Goal: Find specific page/section: Find specific page/section

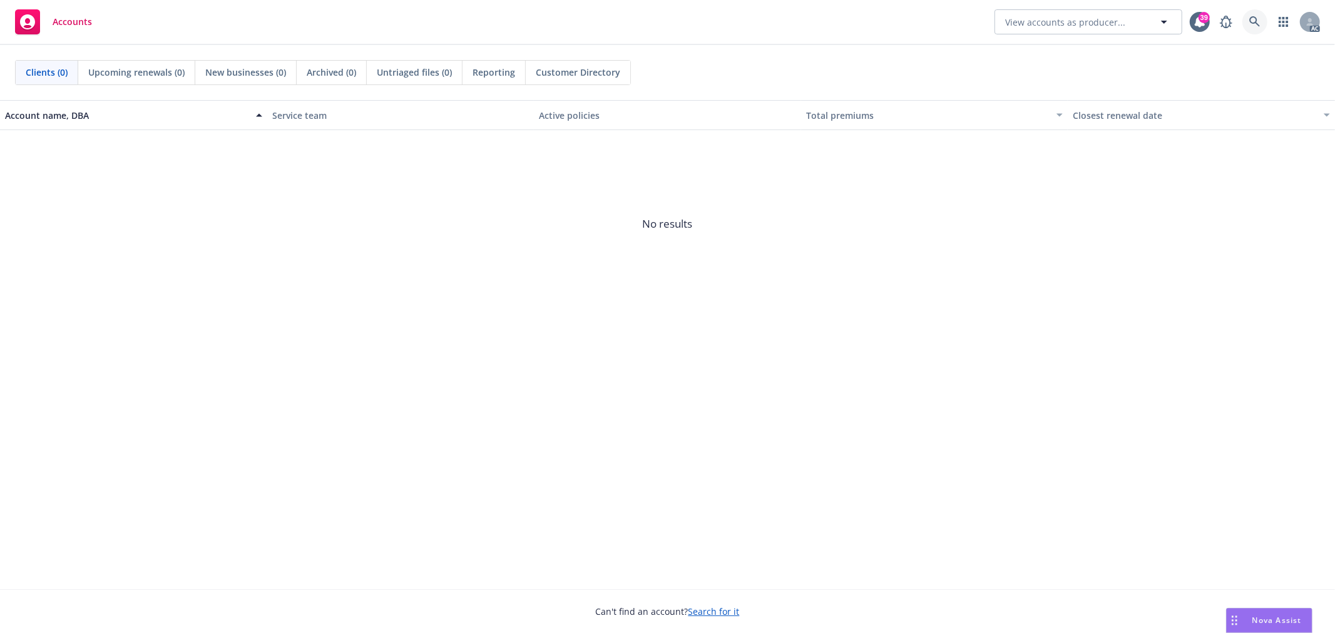
click at [1201, 15] on link at bounding box center [1254, 21] width 25 height 25
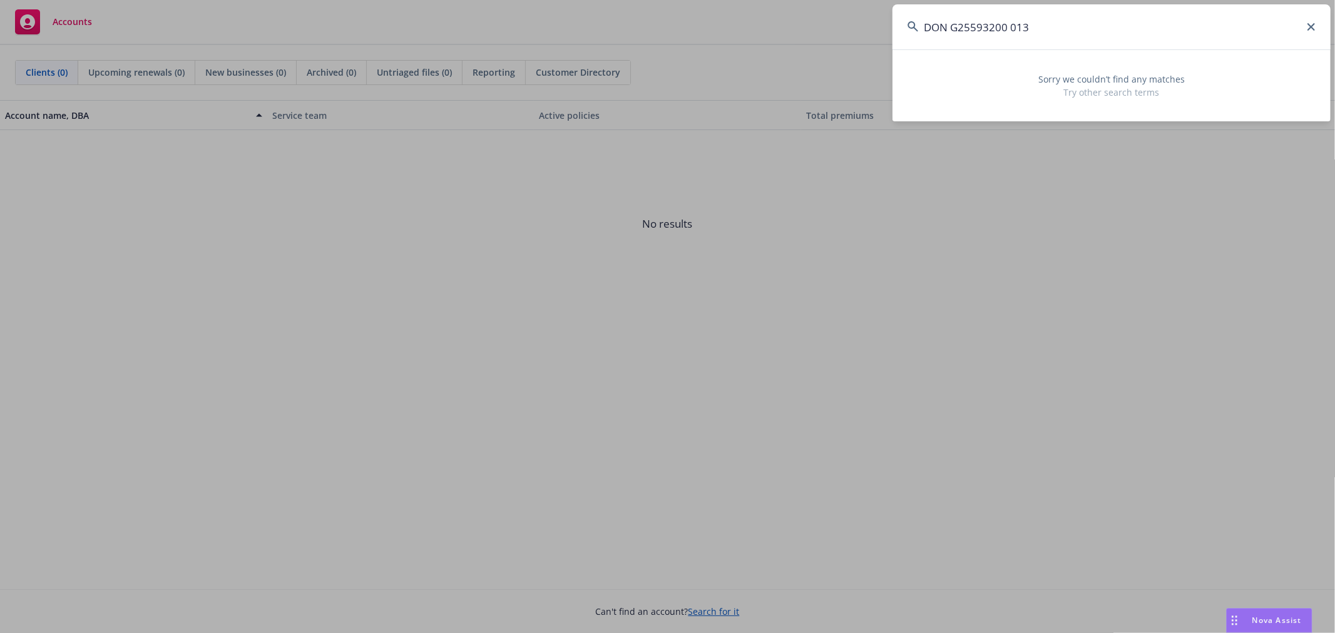
click at [953, 28] on input "DON G25593200 013" at bounding box center [1111, 26] width 438 height 45
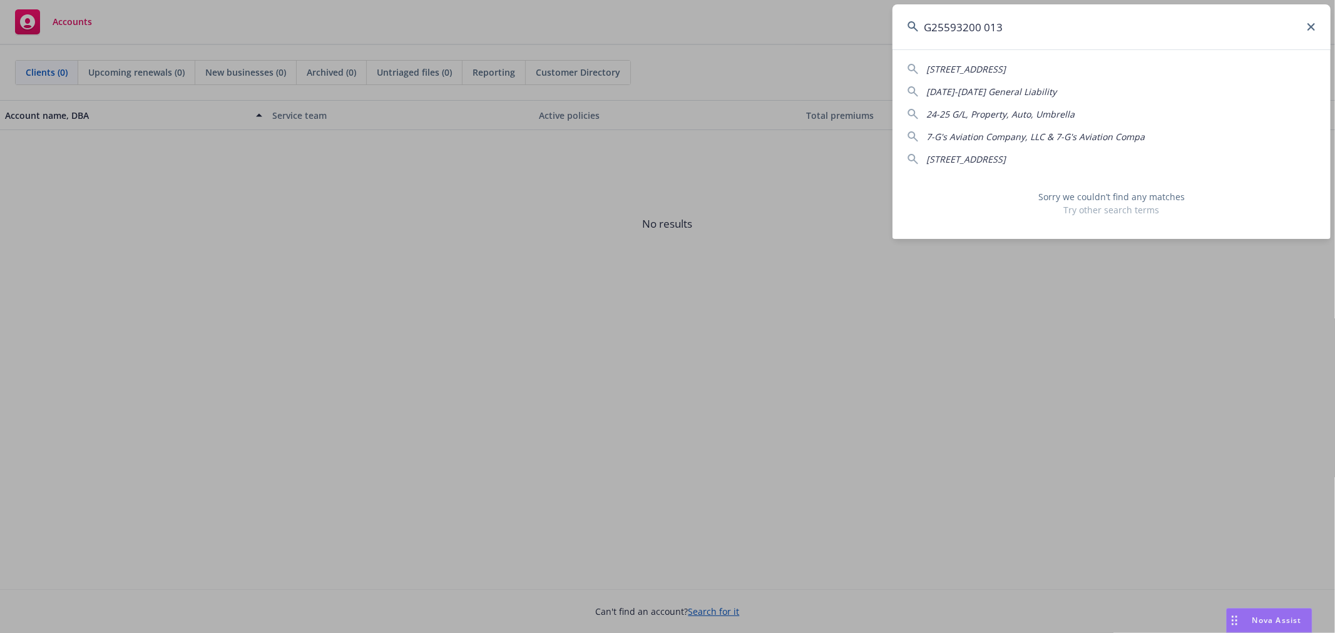
click at [983, 25] on input "G25593200 013" at bounding box center [1111, 26] width 438 height 45
drag, startPoint x: 1018, startPoint y: 38, endPoint x: 879, endPoint y: 38, distance: 139.6
click at [879, 38] on div "G25593200013 [STREET_ADDRESS][DATE][DATE] General Liability 7-G's Aviation Comp…" at bounding box center [667, 316] width 1335 height 633
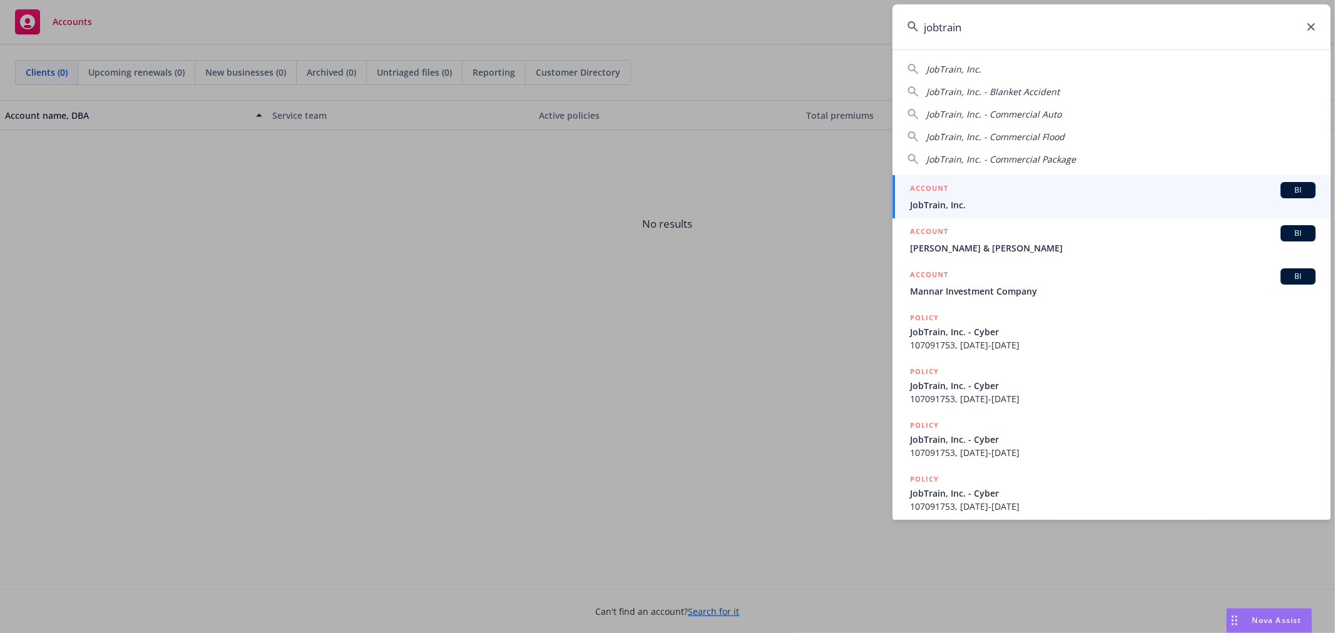
type input "jobtrain"
click at [1122, 197] on div "ACCOUNT BI" at bounding box center [1113, 190] width 406 height 16
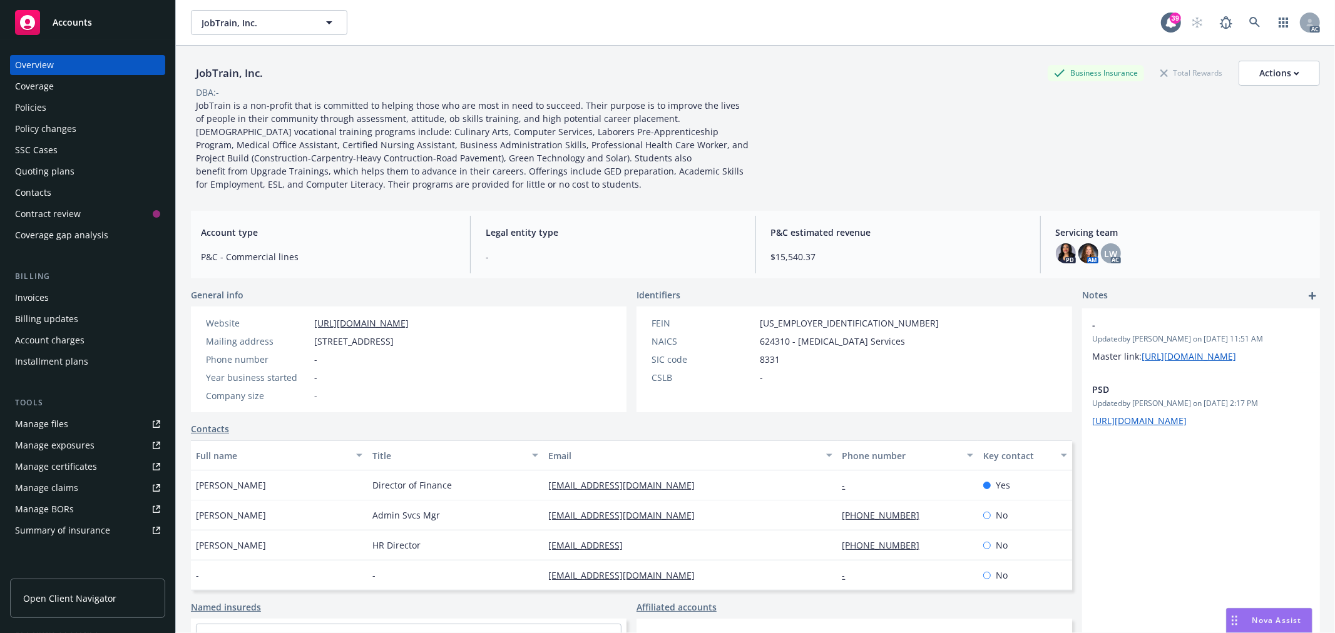
click at [44, 105] on div "Policies" at bounding box center [30, 108] width 31 height 20
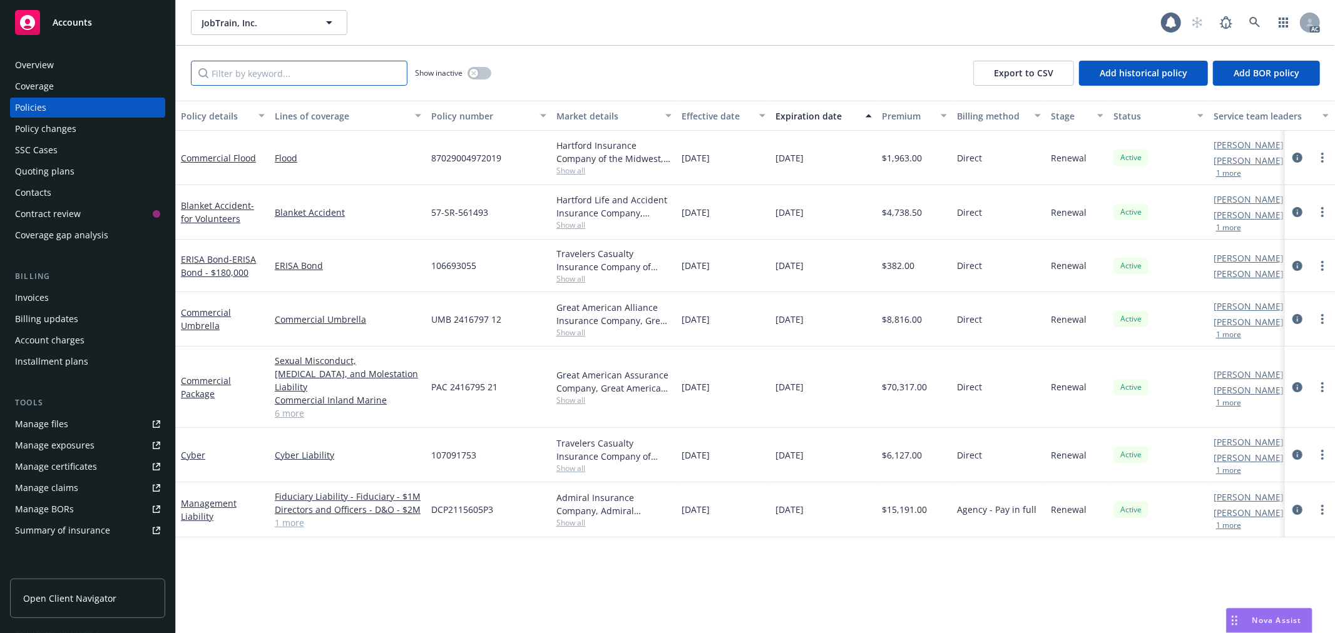
click at [354, 72] on input "Filter by keyword..." at bounding box center [299, 73] width 217 height 25
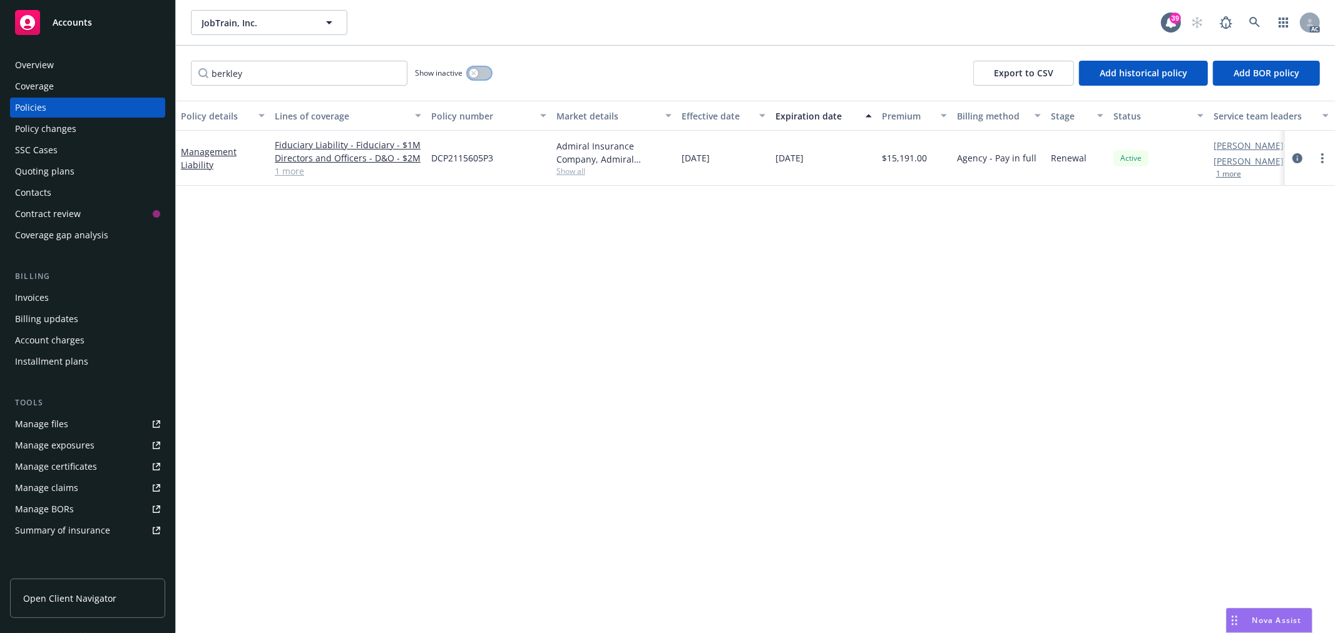
click at [476, 72] on icon "button" at bounding box center [473, 73] width 5 height 5
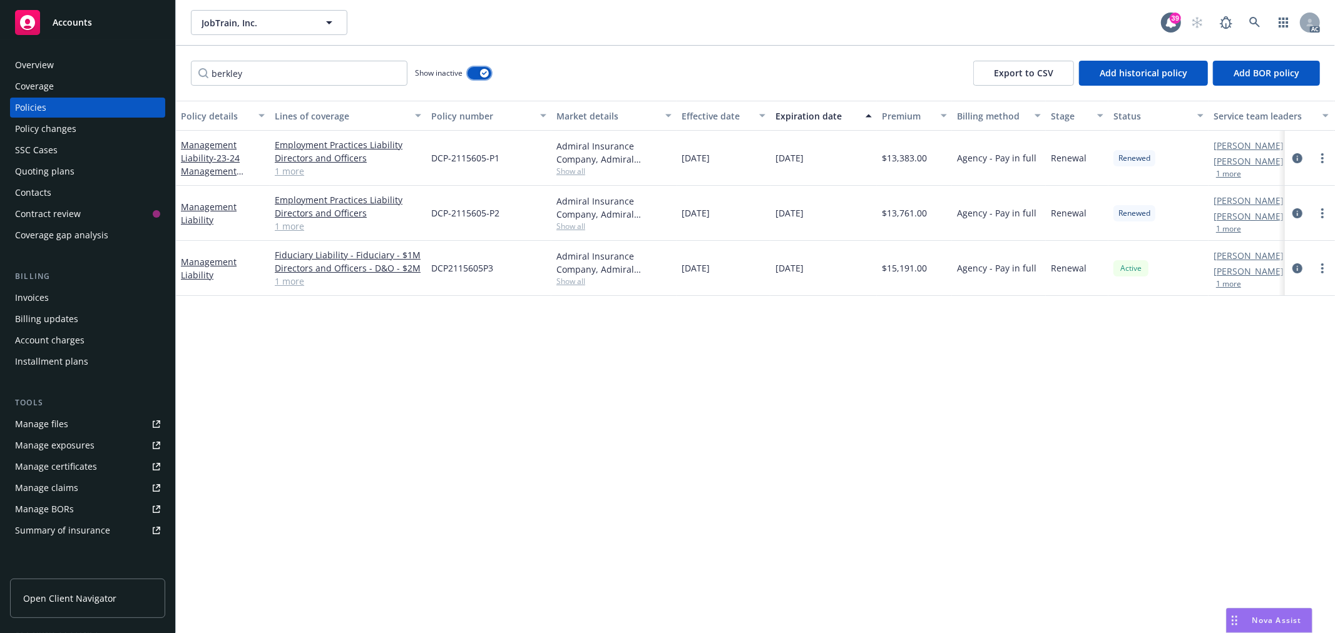
click at [486, 76] on div "button" at bounding box center [484, 73] width 9 height 9
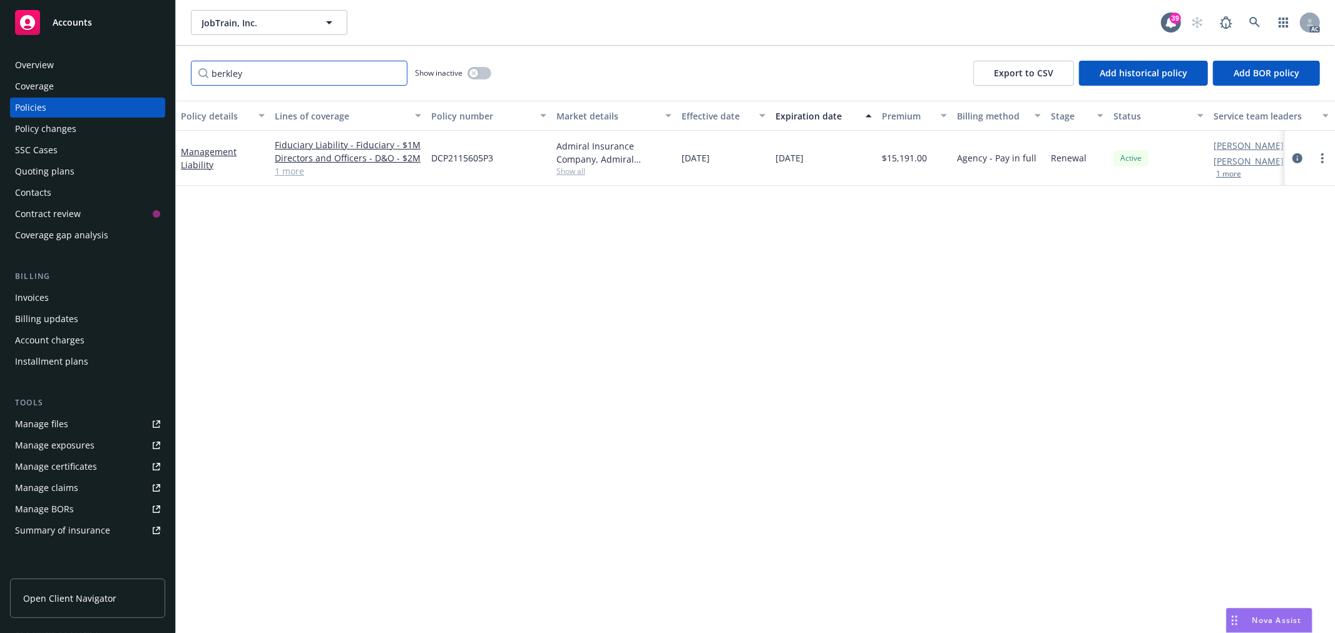
click at [207, 70] on input "berkley" at bounding box center [299, 73] width 217 height 25
click at [215, 71] on input "berkley" at bounding box center [299, 73] width 217 height 25
paste input "DON G25593200 013"
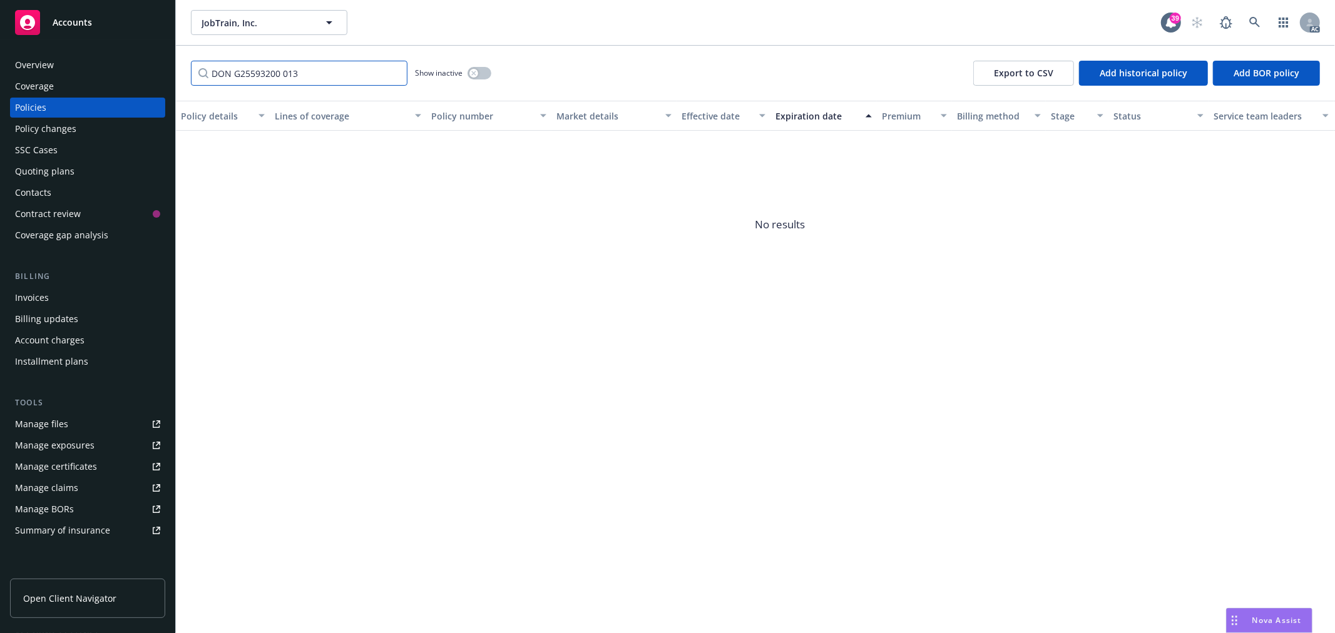
click at [238, 72] on input "DON G25593200 013" at bounding box center [299, 73] width 217 height 25
type input "25593200 013"
click at [394, 72] on input "25593200 013" at bounding box center [299, 73] width 217 height 25
